Goal: Information Seeking & Learning: Understand process/instructions

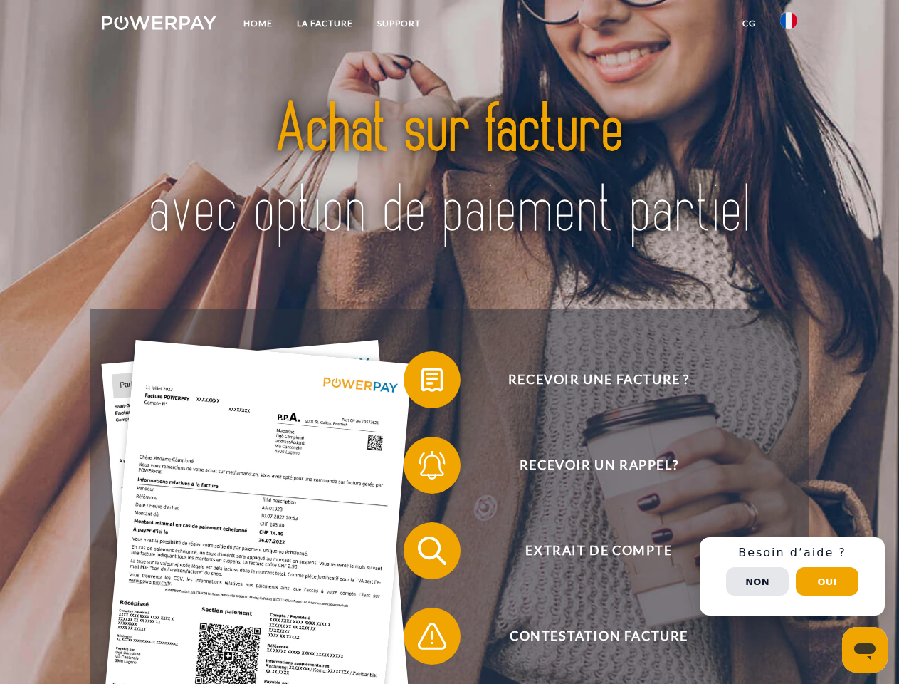
click at [159, 25] on img at bounding box center [159, 23] width 115 height 14
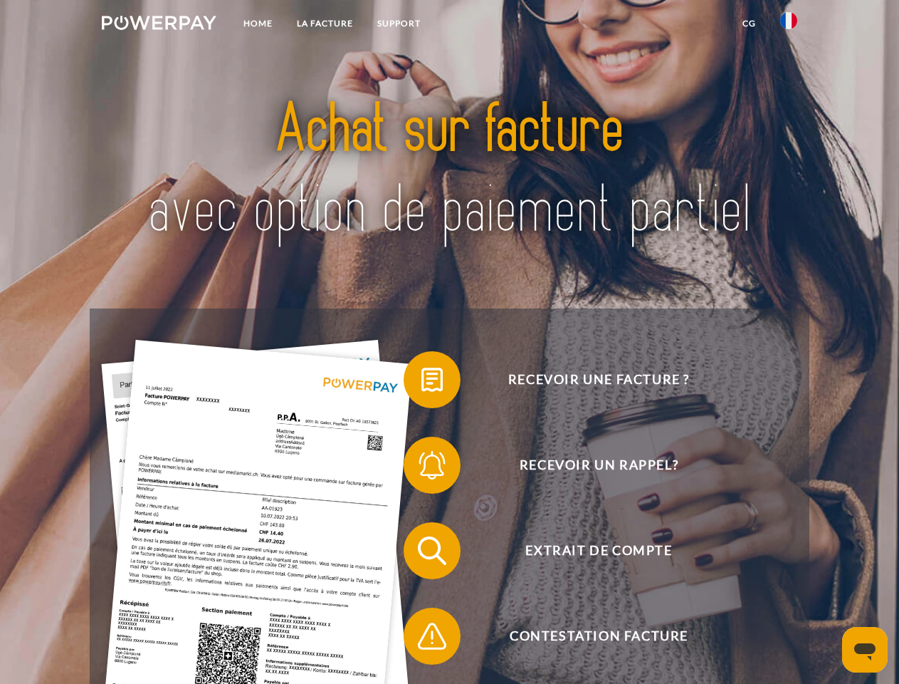
click at [789, 25] on img at bounding box center [788, 20] width 17 height 17
click at [749, 23] on link "CG" at bounding box center [750, 24] width 38 height 26
click at [422, 382] on span at bounding box center [410, 379] width 71 height 71
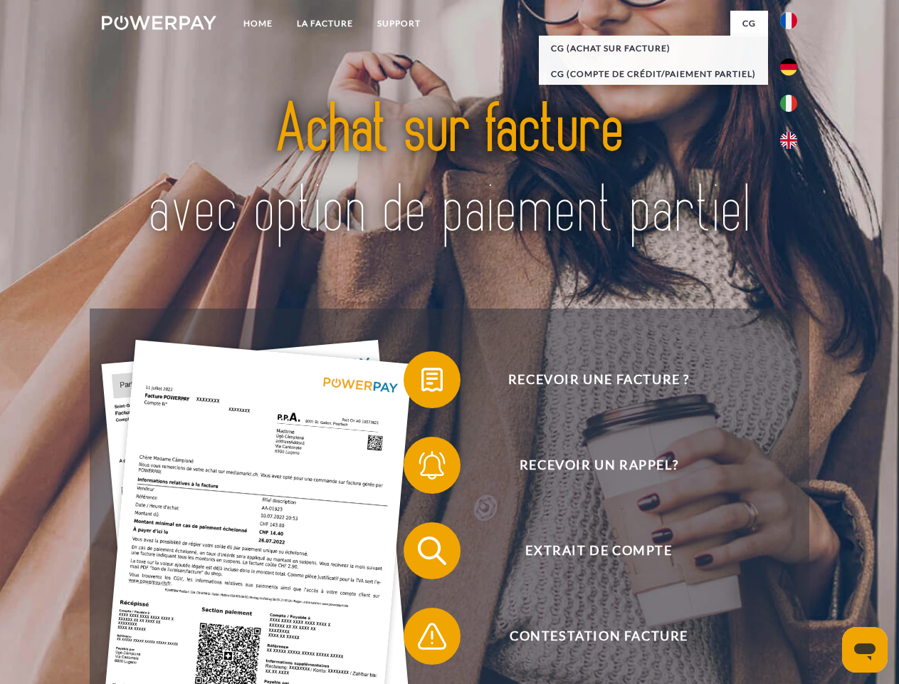
click at [422, 468] on span at bounding box center [410, 464] width 71 height 71
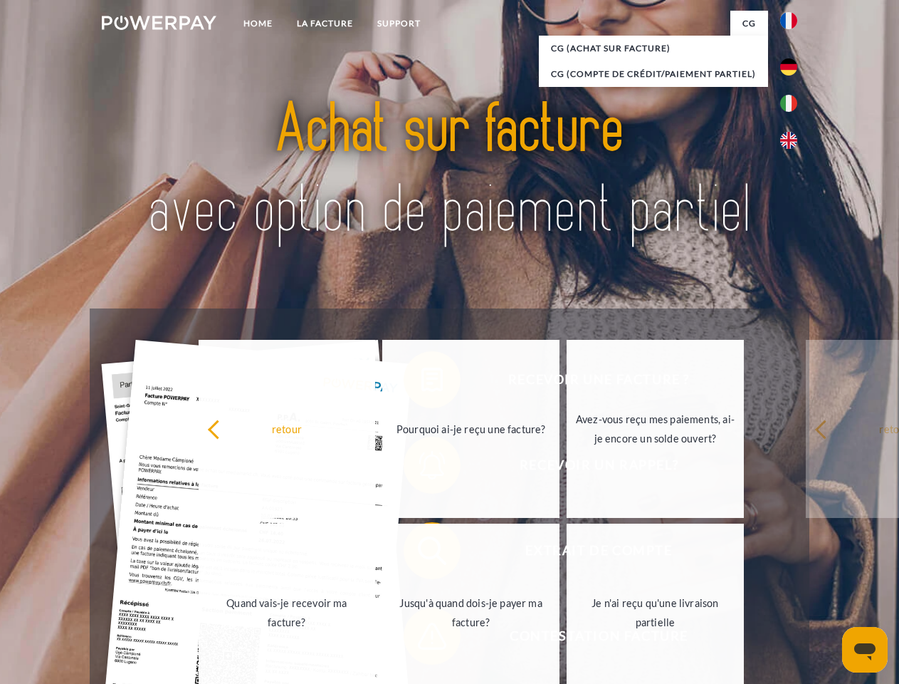
click at [422, 553] on link "Jusqu'à quand dois-je payer ma facture?" at bounding box center [470, 612] width 177 height 178
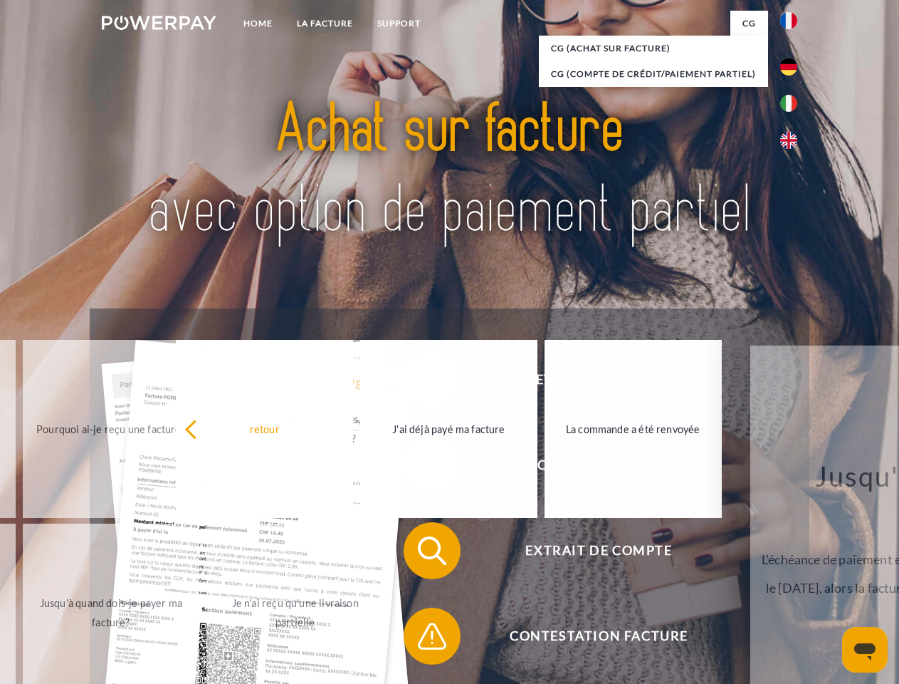
click at [422, 639] on span at bounding box center [410, 635] width 71 height 71
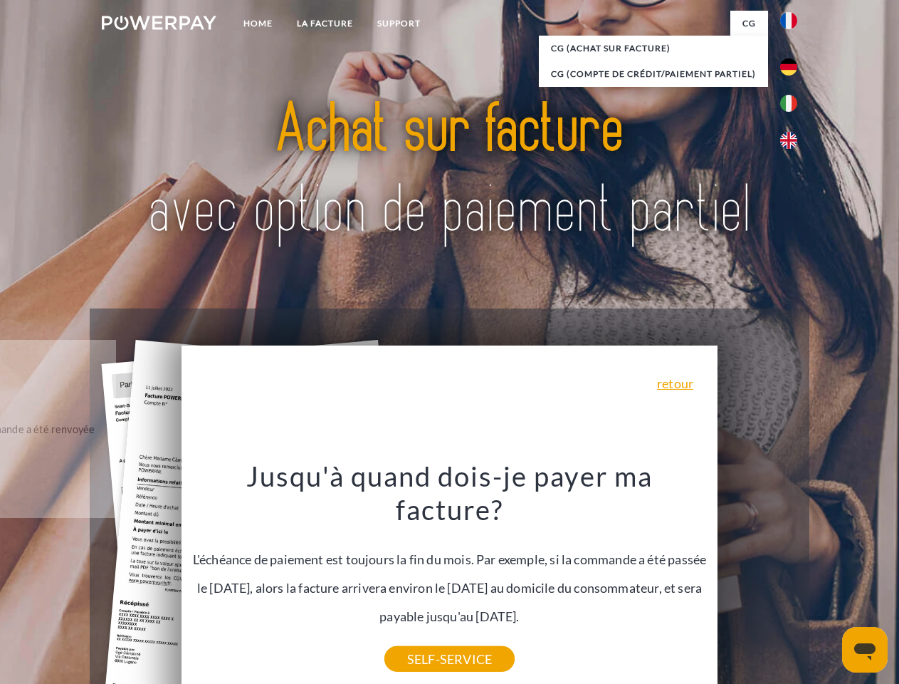
click at [792, 576] on div "Recevoir une facture ? Recevoir un rappel? Extrait de compte retour" at bounding box center [449, 593] width 719 height 570
click at [758, 579] on span "Extrait de compte" at bounding box center [598, 550] width 349 height 57
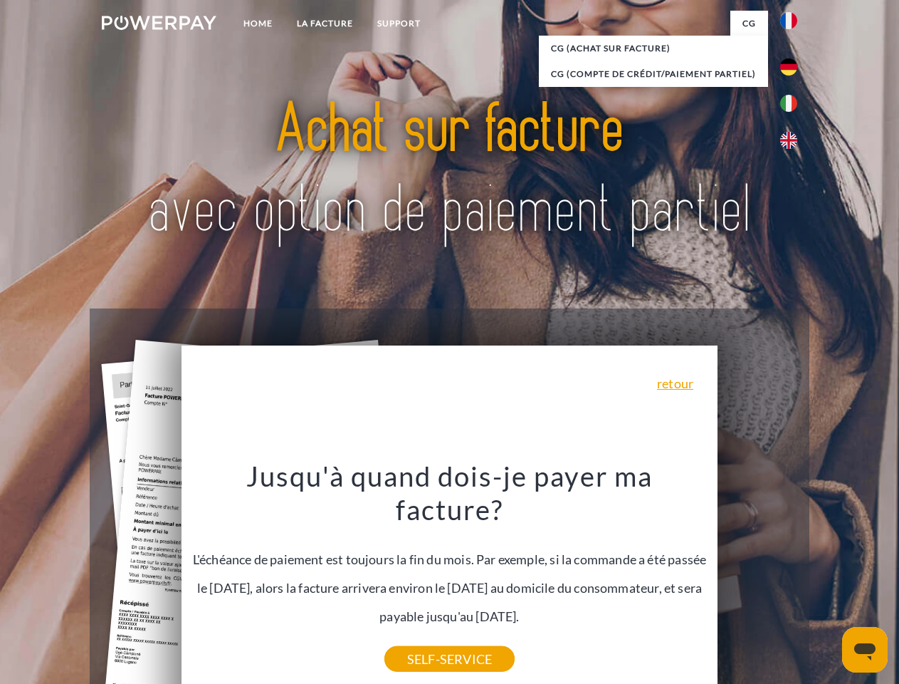
click at [827, 581] on header "Home LA FACTURE Support" at bounding box center [449, 491] width 899 height 983
